Goal: Navigation & Orientation: Find specific page/section

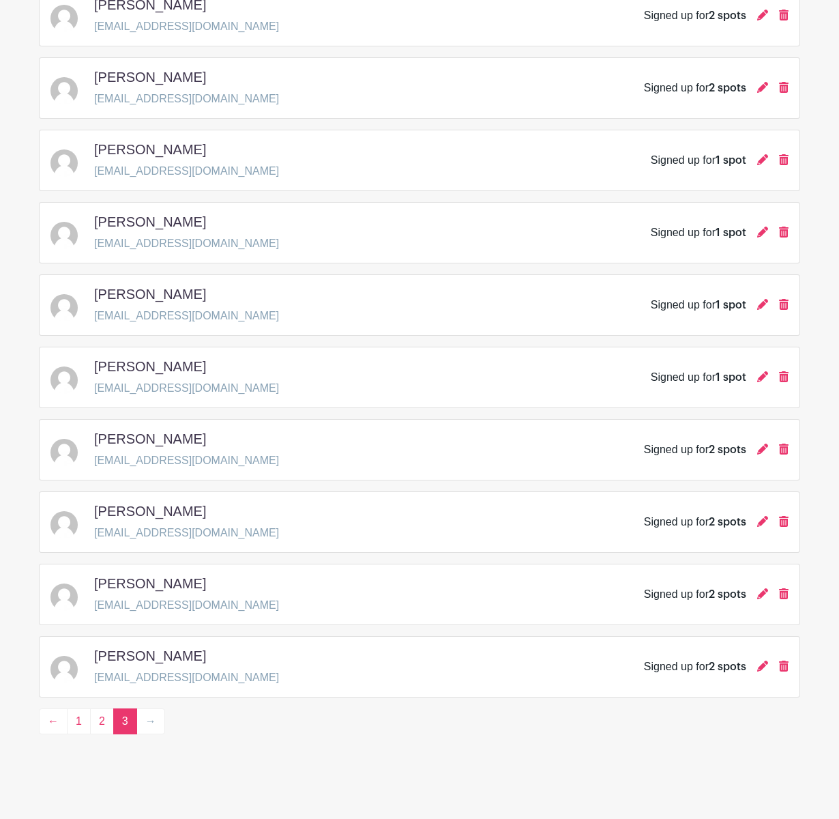
scroll to position [285, 0]
click at [151, 723] on li "→" at bounding box center [151, 721] width 28 height 26
click at [108, 718] on link "2" at bounding box center [102, 721] width 24 height 26
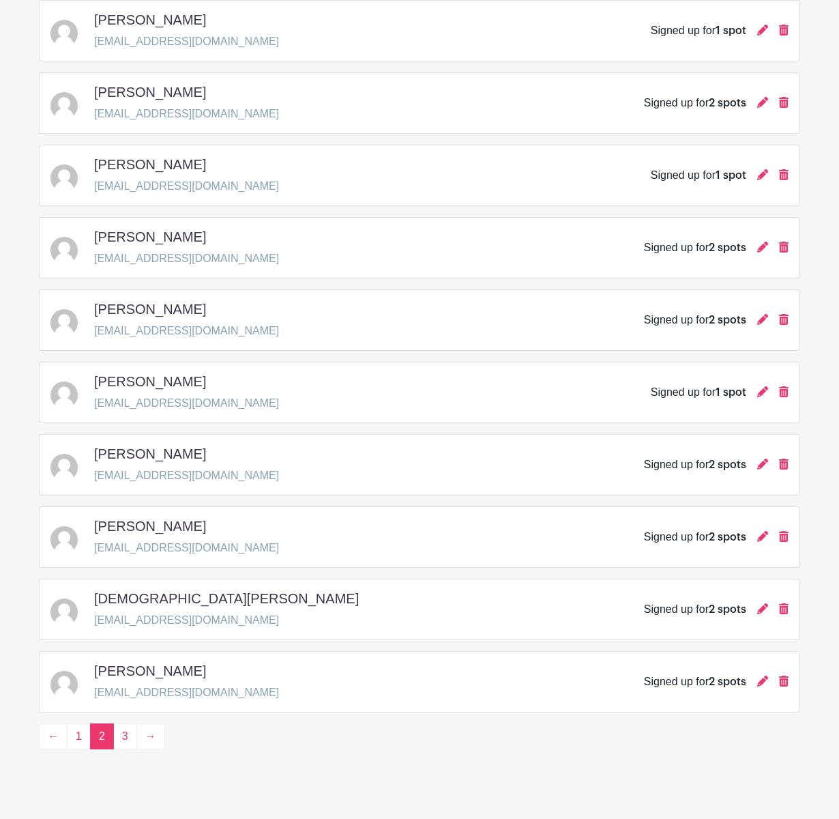
scroll to position [1728, 0]
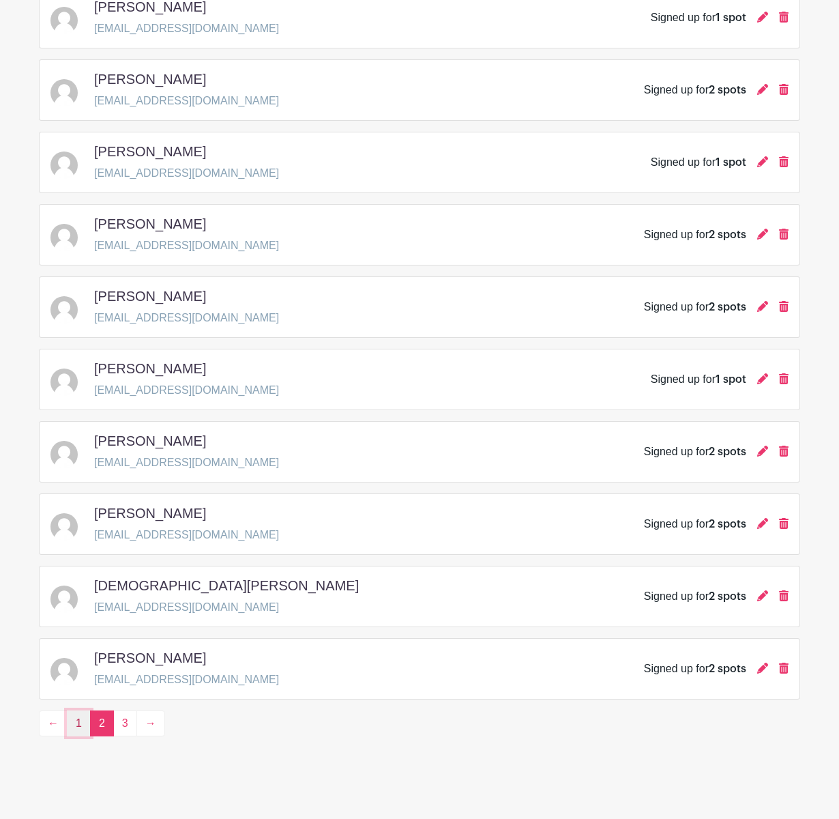
click at [82, 731] on link "1" at bounding box center [79, 723] width 24 height 26
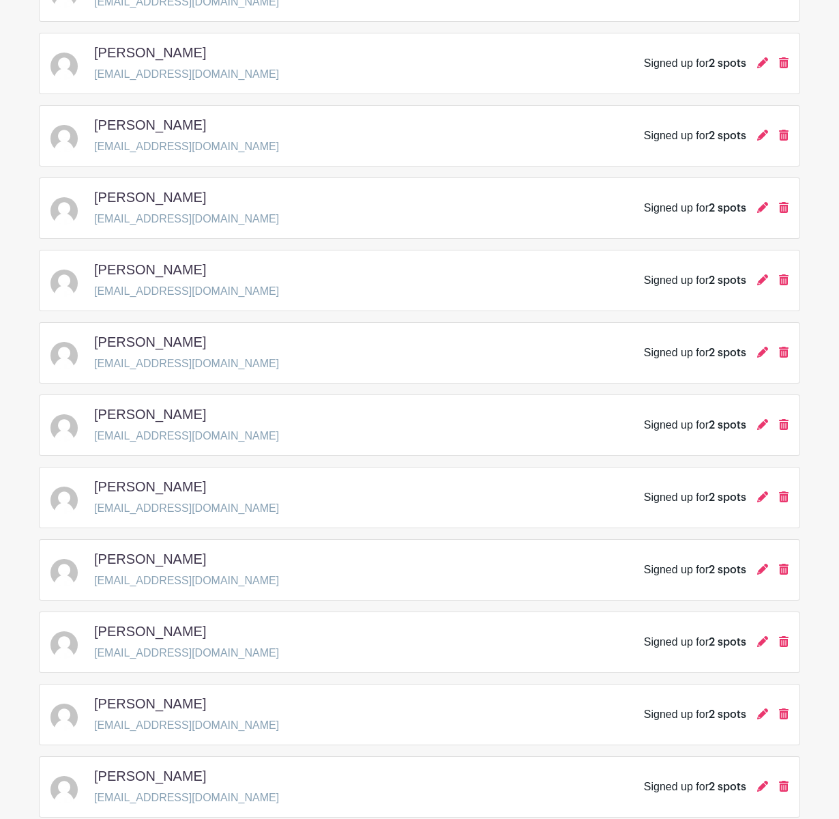
scroll to position [1732, 0]
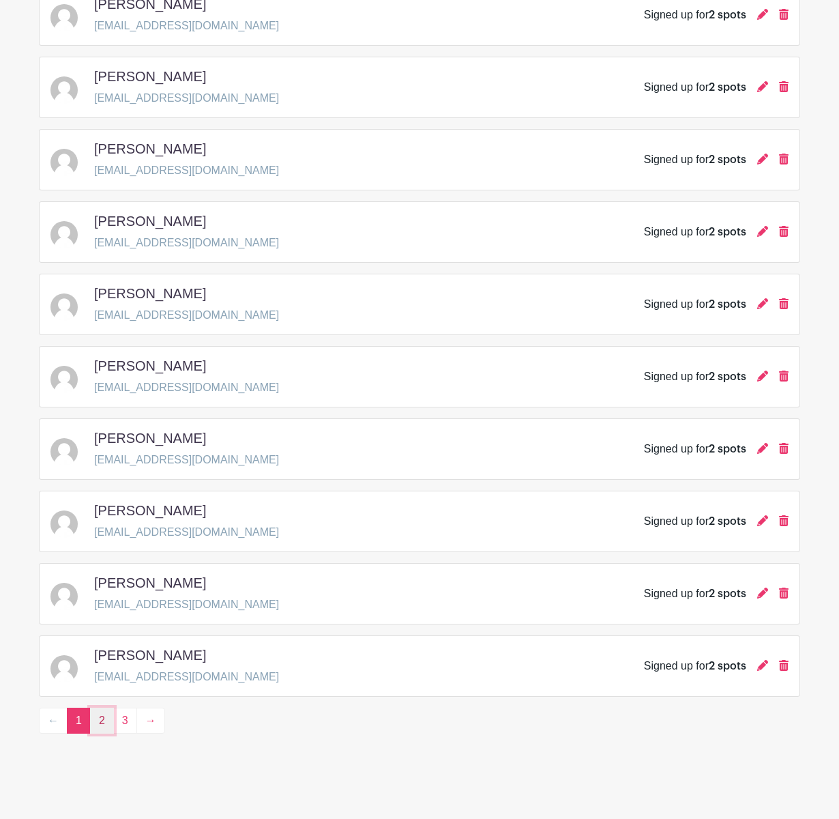
click at [99, 723] on link "2" at bounding box center [102, 721] width 24 height 26
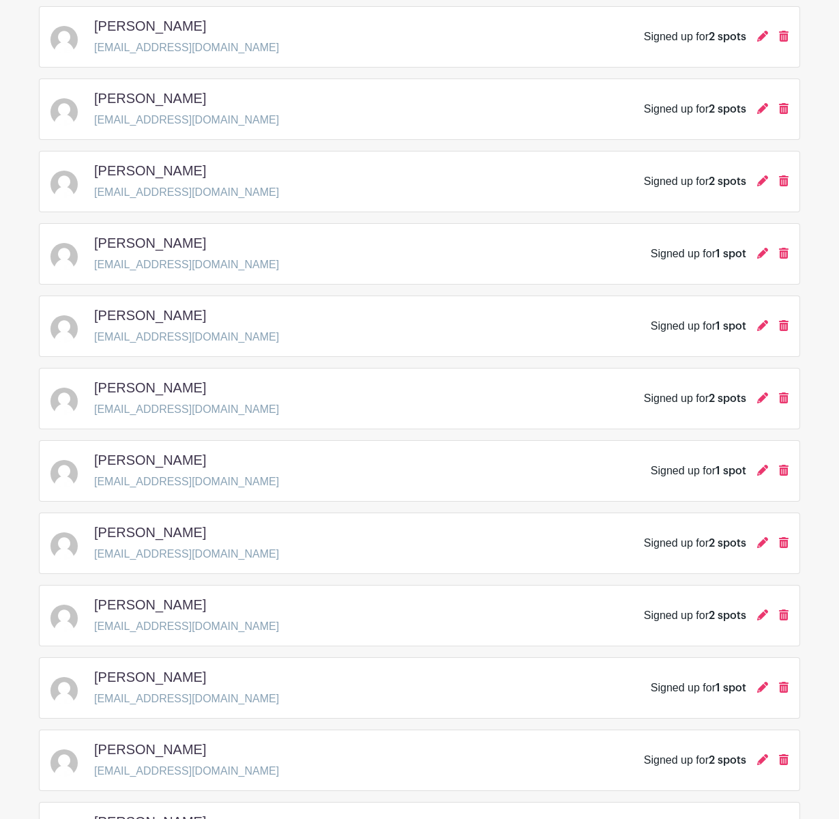
scroll to position [1732, 0]
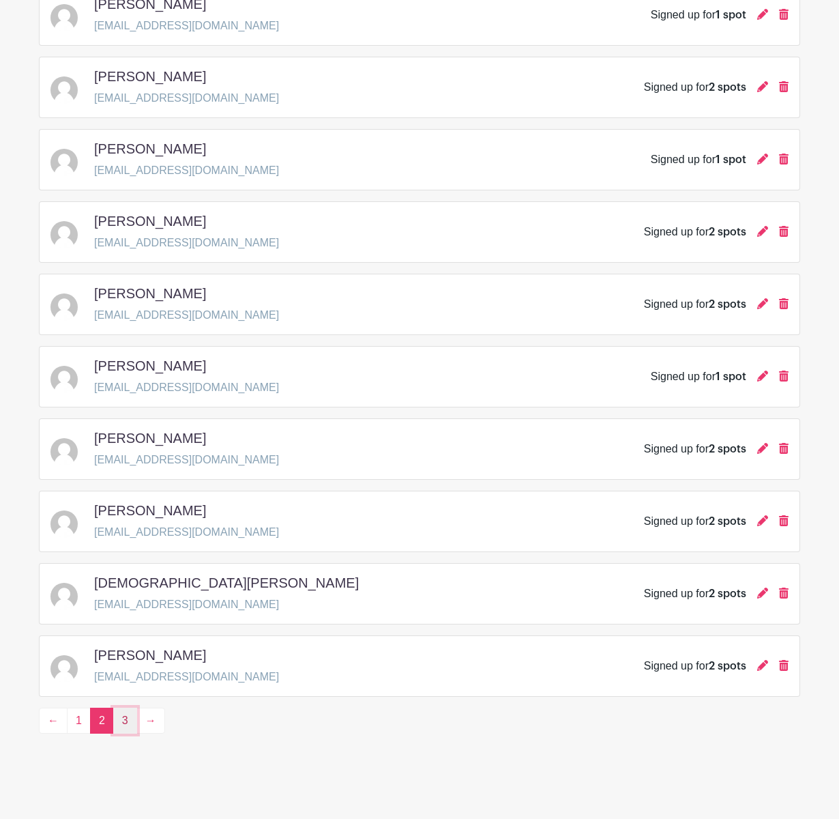
click at [123, 716] on link "3" at bounding box center [125, 721] width 24 height 26
click at [107, 726] on link "2" at bounding box center [102, 721] width 24 height 26
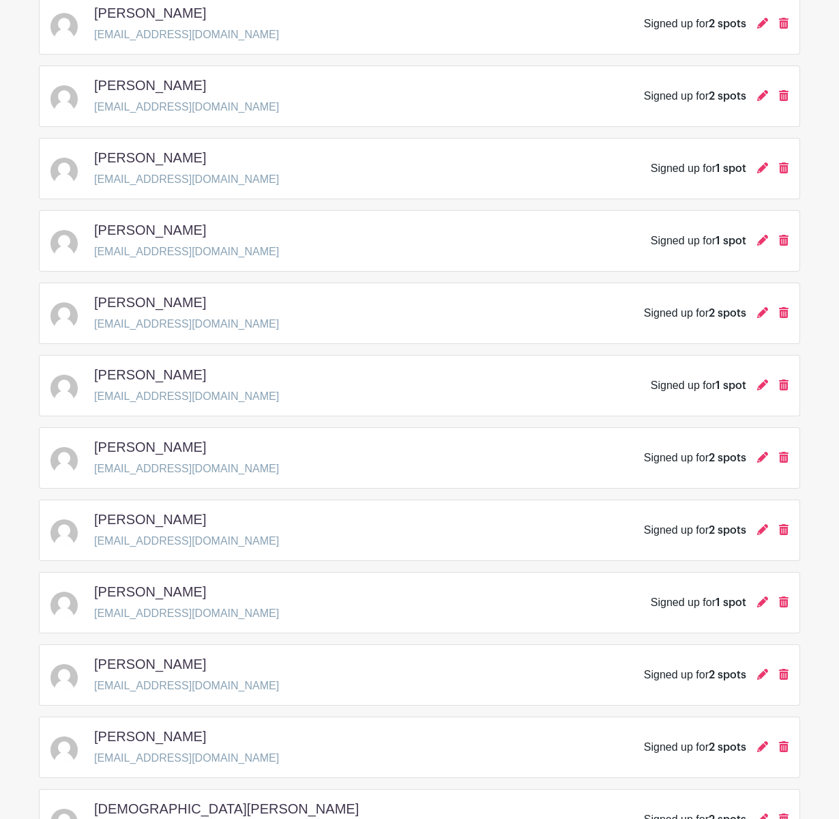
scroll to position [1732, 0]
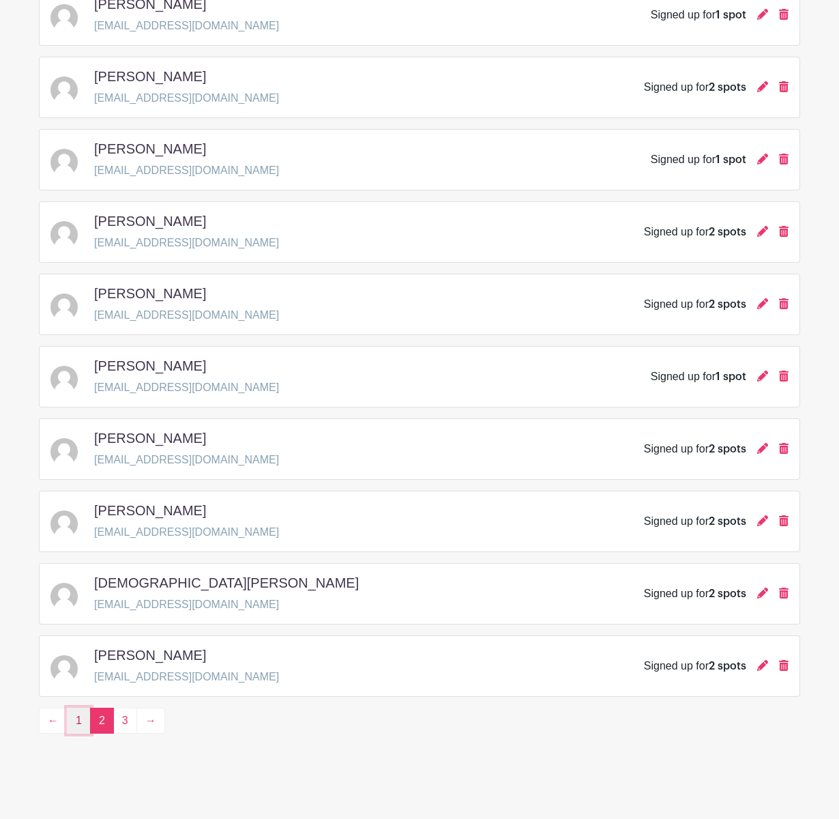
click at [81, 718] on link "1" at bounding box center [79, 721] width 24 height 26
click at [96, 722] on link "2" at bounding box center [102, 721] width 24 height 26
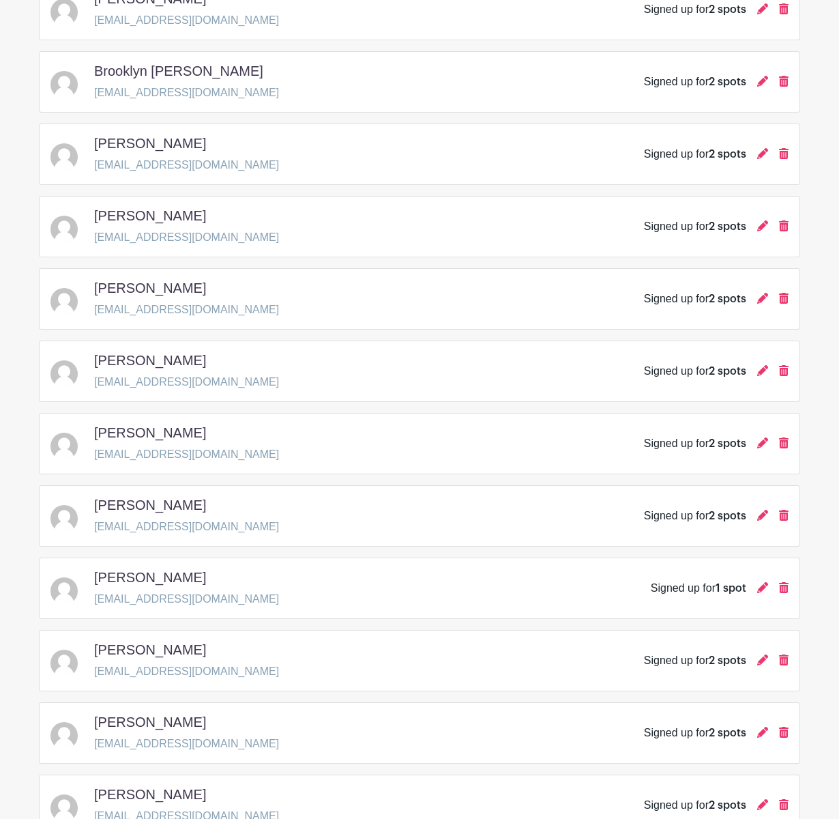
scroll to position [364, 0]
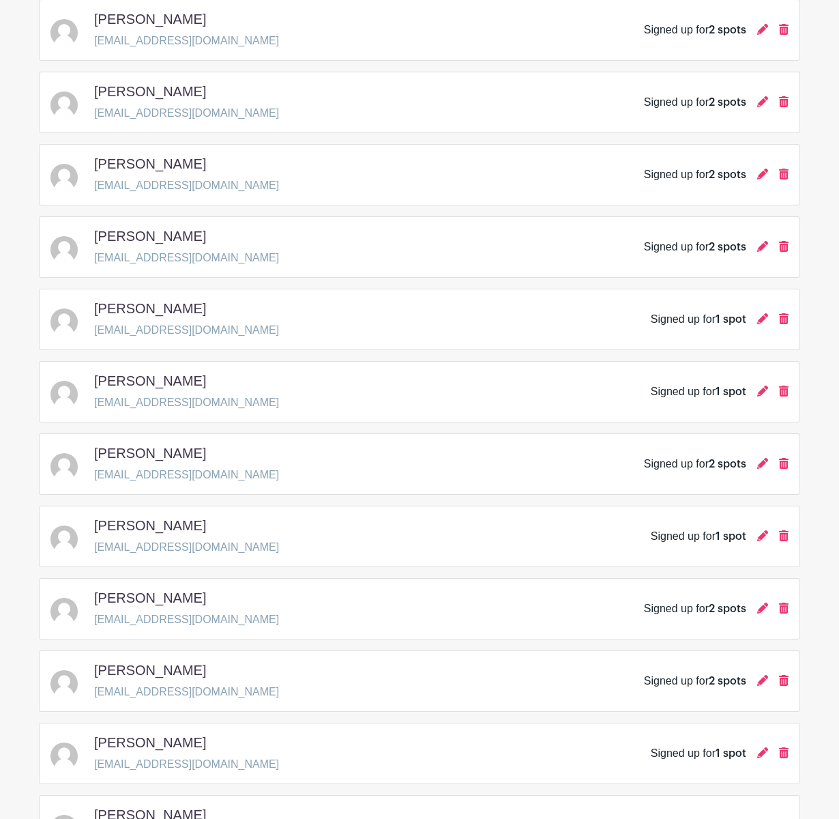
scroll to position [1732, 0]
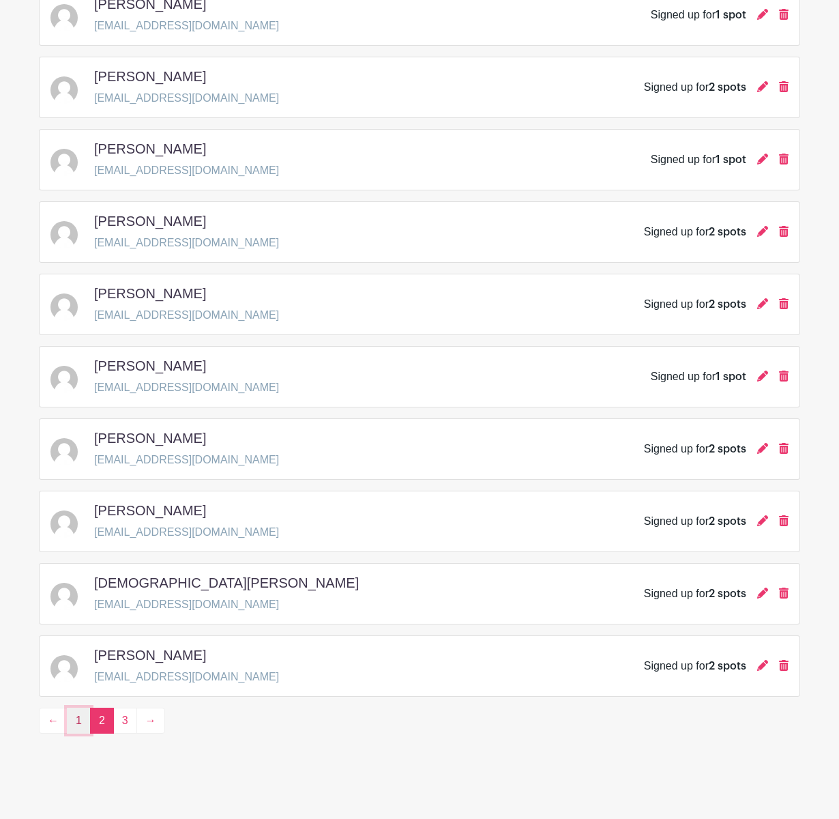
click at [76, 722] on link "1" at bounding box center [79, 721] width 24 height 26
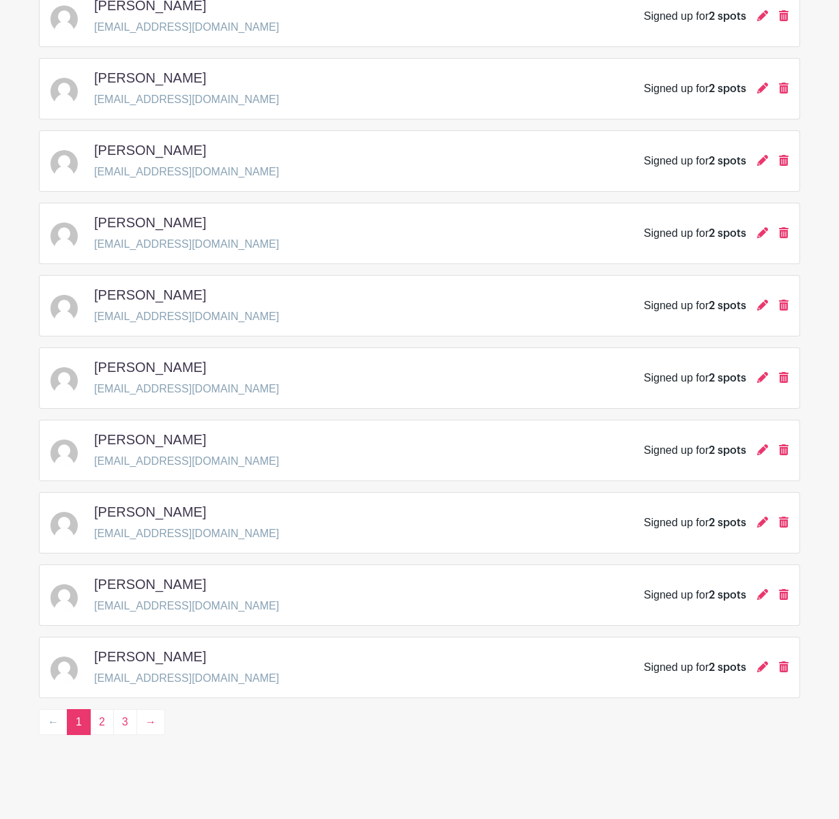
scroll to position [1732, 0]
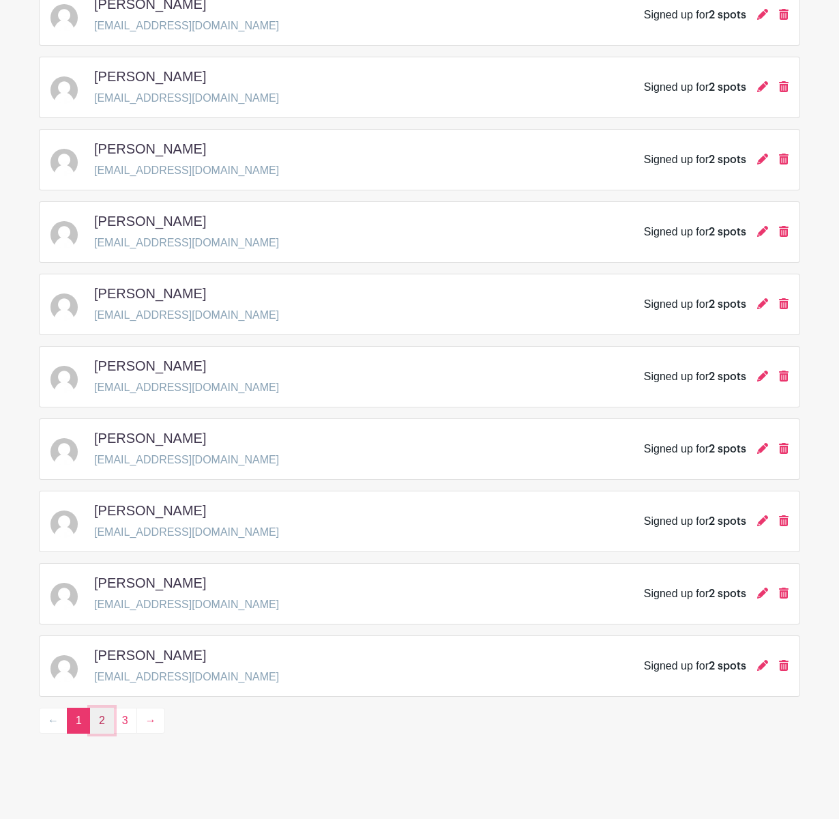
click at [106, 729] on link "2" at bounding box center [102, 721] width 24 height 26
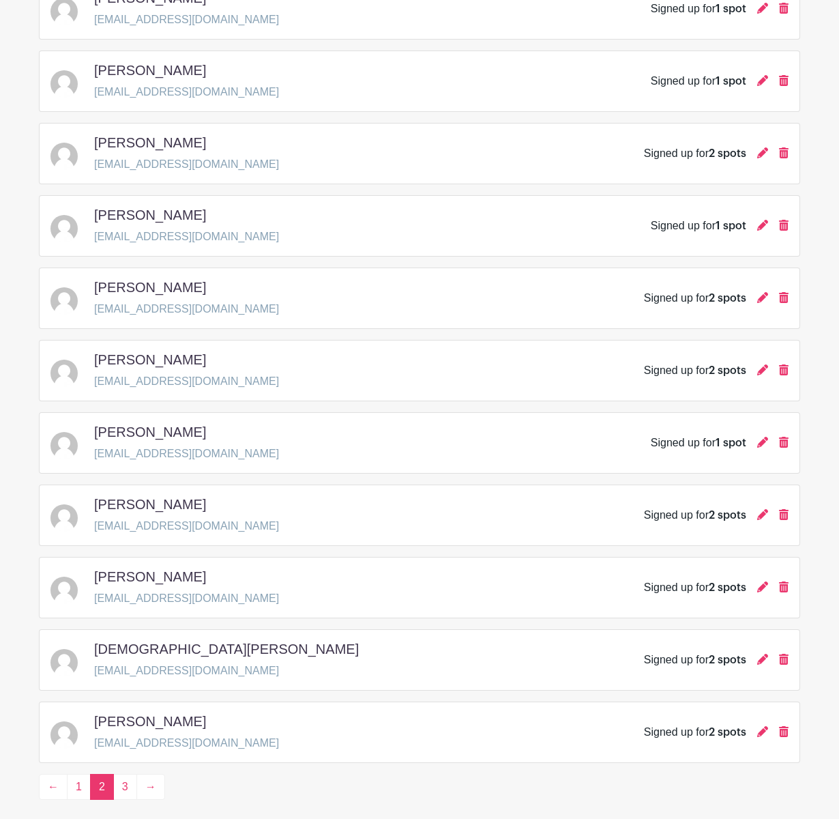
scroll to position [1732, 0]
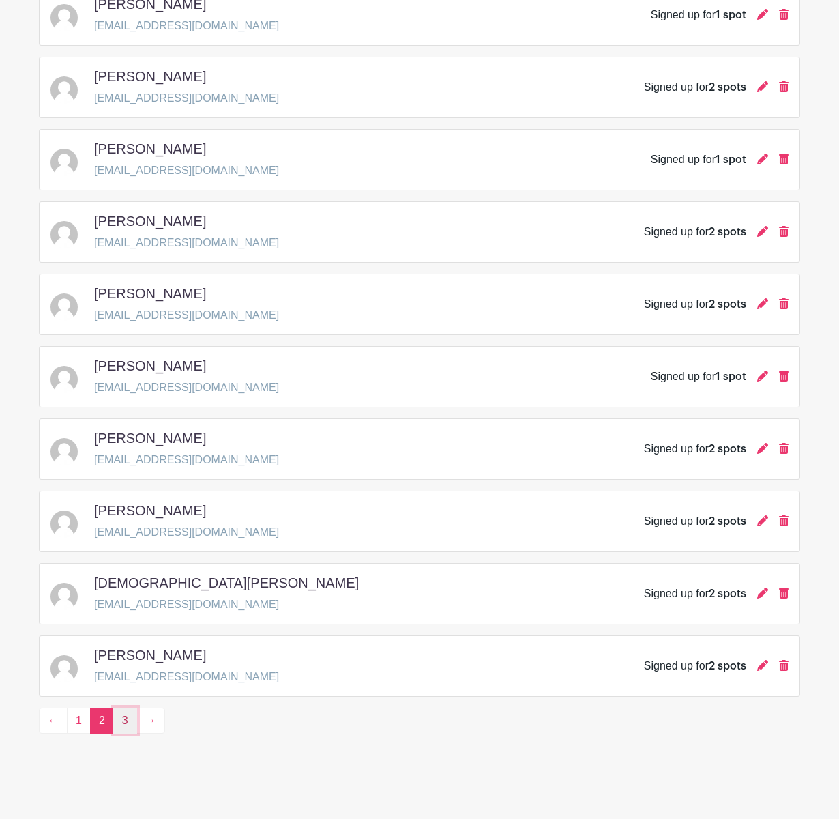
click at [132, 727] on link "3" at bounding box center [125, 721] width 24 height 26
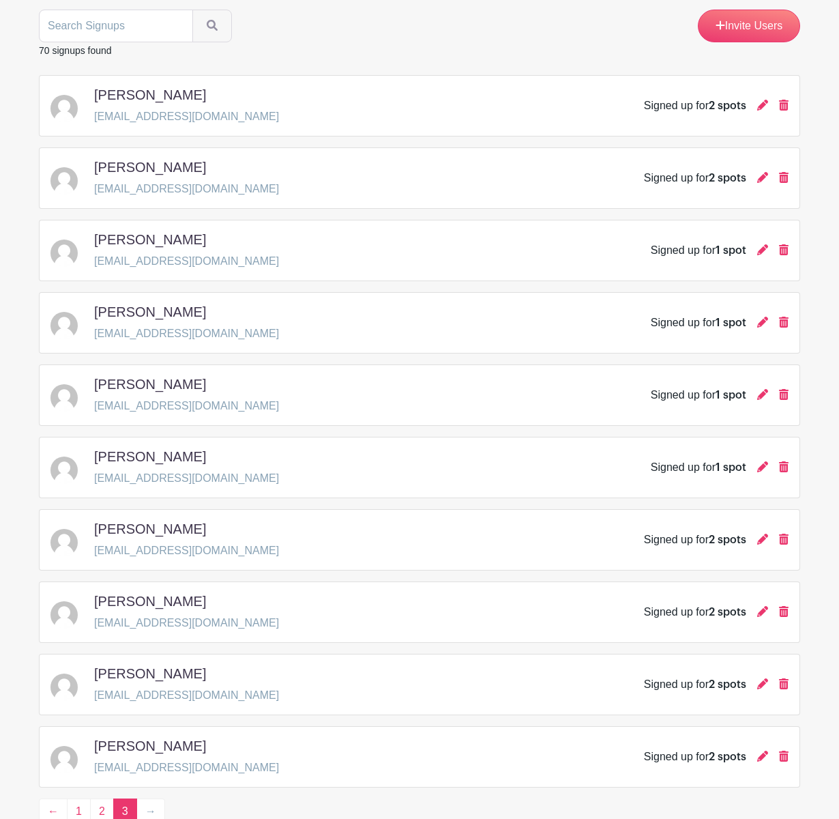
scroll to position [285, 0]
